Goal: Task Accomplishment & Management: Complete application form

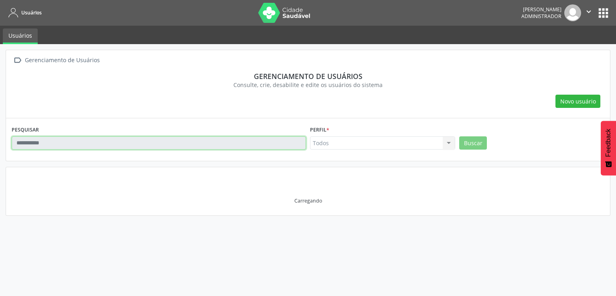
click at [229, 140] on input "text" at bounding box center [159, 143] width 295 height 14
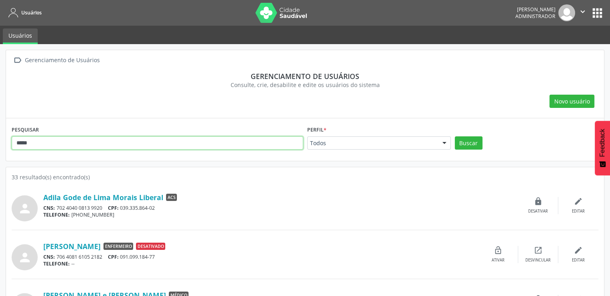
type input "*****"
click at [455, 136] on button "Buscar" at bounding box center [469, 143] width 28 height 14
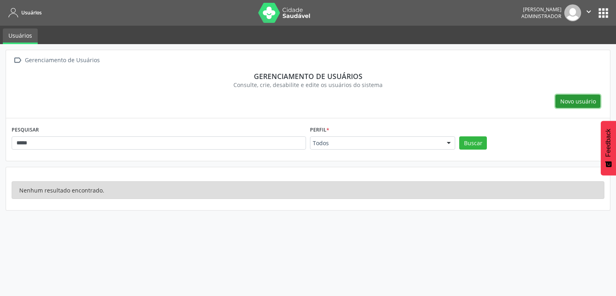
click at [592, 106] on button "Novo usuário" at bounding box center [578, 102] width 45 height 14
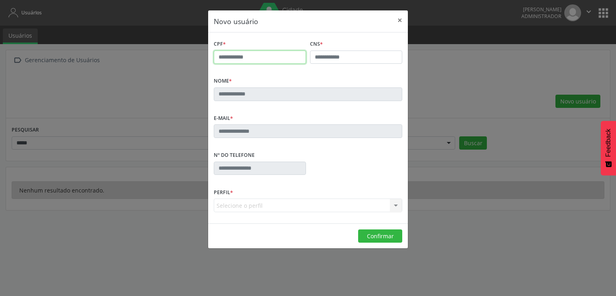
click at [223, 55] on input "text" at bounding box center [260, 58] width 92 height 14
type input "**********"
click at [357, 65] on fieldset "CNS *" at bounding box center [356, 53] width 92 height 31
click at [362, 61] on div at bounding box center [356, 58] width 92 height 14
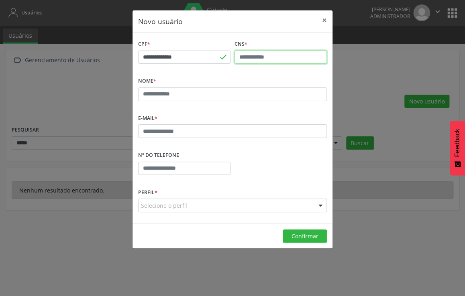
paste input "**********"
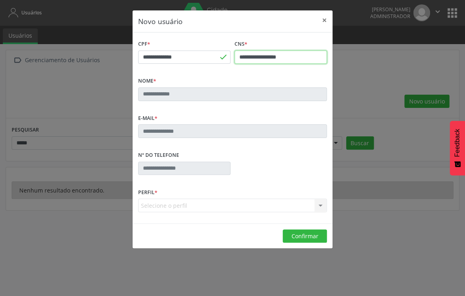
type input "**********"
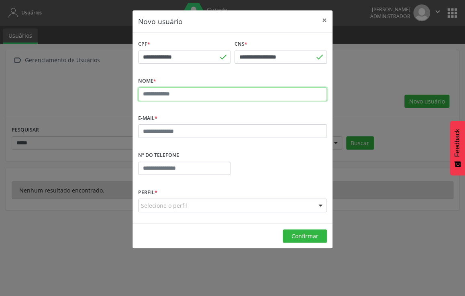
click at [250, 89] on input "text" at bounding box center [232, 94] width 189 height 14
type input "**********"
click at [184, 138] on fieldset "E-mail *" at bounding box center [232, 127] width 189 height 31
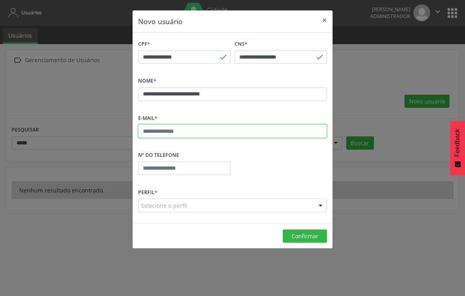
click at [191, 137] on input "text" at bounding box center [232, 131] width 189 height 14
type input "**********"
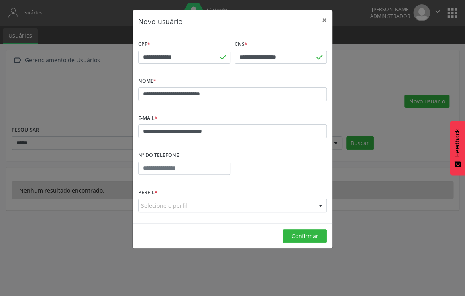
click at [189, 209] on div "Selecione o perfil" at bounding box center [232, 206] width 189 height 14
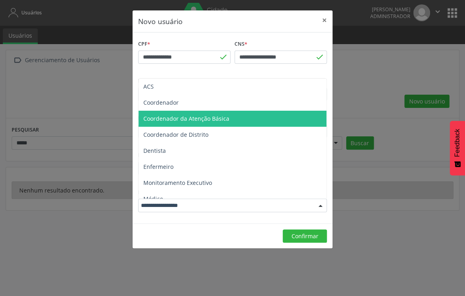
click at [204, 121] on span "Coordenador da Atenção Básica" at bounding box center [186, 119] width 86 height 8
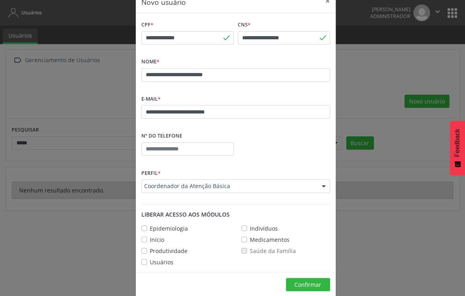
scroll to position [30, 0]
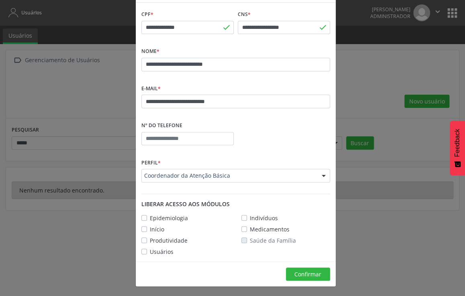
click at [150, 249] on label "Usuários" at bounding box center [162, 252] width 24 height 8
click at [150, 241] on label "Produtividade" at bounding box center [169, 240] width 38 height 8
click at [141, 224] on div "Epidemiologia Indivíduos Início Medicamentos Produtividade Saúde da Família Usu…" at bounding box center [236, 233] width 200 height 45
click at [150, 217] on label "Epidemiologia" at bounding box center [169, 218] width 38 height 8
click at [150, 228] on label "Início" at bounding box center [157, 229] width 14 height 8
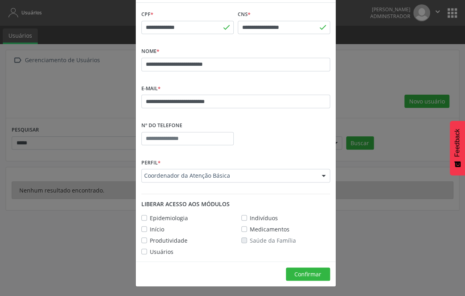
click at [244, 230] on div "Medicamentos" at bounding box center [265, 229] width 48 height 8
click at [242, 221] on div "Indivíduos" at bounding box center [259, 218] width 37 height 8
click at [250, 227] on label "Medicamentos" at bounding box center [270, 229] width 40 height 8
click at [250, 219] on label "Indivíduos" at bounding box center [264, 218] width 28 height 8
click at [287, 272] on button "Confirmar" at bounding box center [308, 275] width 44 height 14
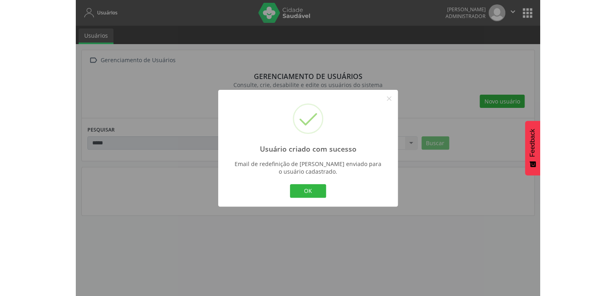
scroll to position [10, 0]
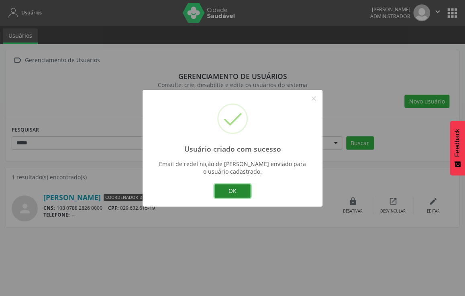
click at [222, 193] on button "OK" at bounding box center [232, 191] width 36 height 14
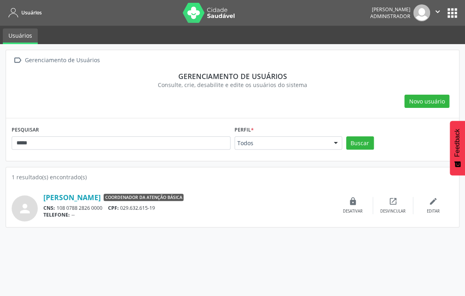
click at [257, 254] on div " Gerenciamento de Usuários Gerenciamento de usuários Consulte, crie, desabilit…" at bounding box center [232, 170] width 465 height 252
